Goal: Task Accomplishment & Management: Use online tool/utility

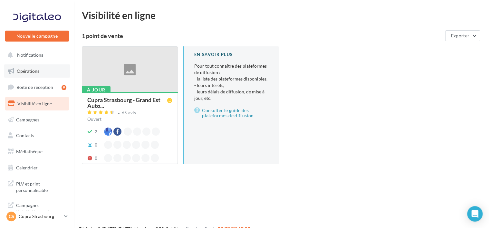
click at [41, 76] on link "Opérations" at bounding box center [37, 71] width 66 height 14
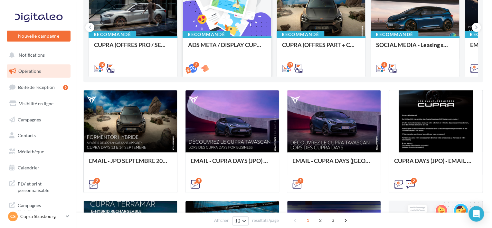
scroll to position [32, 0]
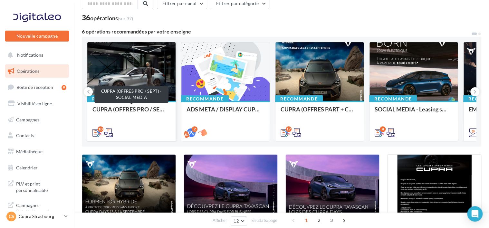
click at [147, 116] on div "CUPRA (OFFRES PRO / SEPT) - SOCIAL MEDIA" at bounding box center [131, 112] width 78 height 13
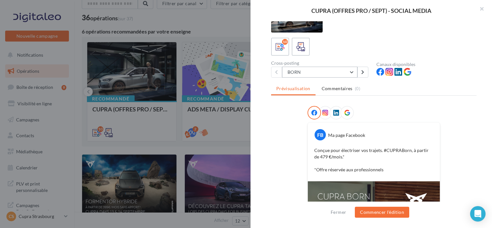
scroll to position [8, 0]
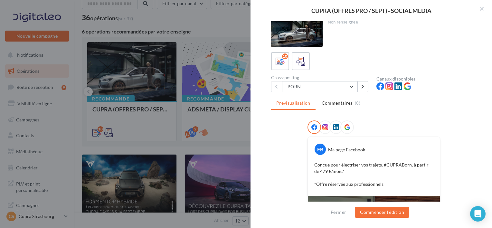
click at [312, 57] on div "10" at bounding box center [374, 61] width 206 height 18
click at [316, 79] on div "Cross-posting" at bounding box center [321, 77] width 100 height 5
click at [316, 80] on div "Cross-posting BORN BORN NOUVELLE BORN FORMENTOR FORMENTOR PHEV LEON SP LEON SP …" at bounding box center [323, 83] width 105 height 17
click at [317, 87] on button "BORN" at bounding box center [319, 86] width 75 height 11
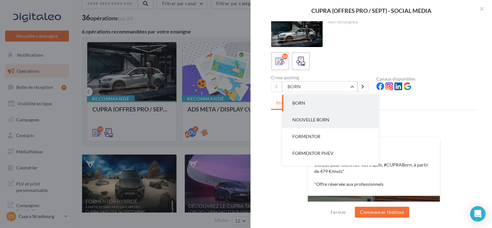
click at [320, 119] on span "NOUVELLE BORN" at bounding box center [311, 119] width 37 height 5
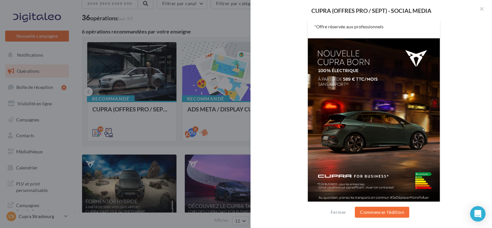
scroll to position [169, 0]
